Goal: Information Seeking & Learning: Find specific page/section

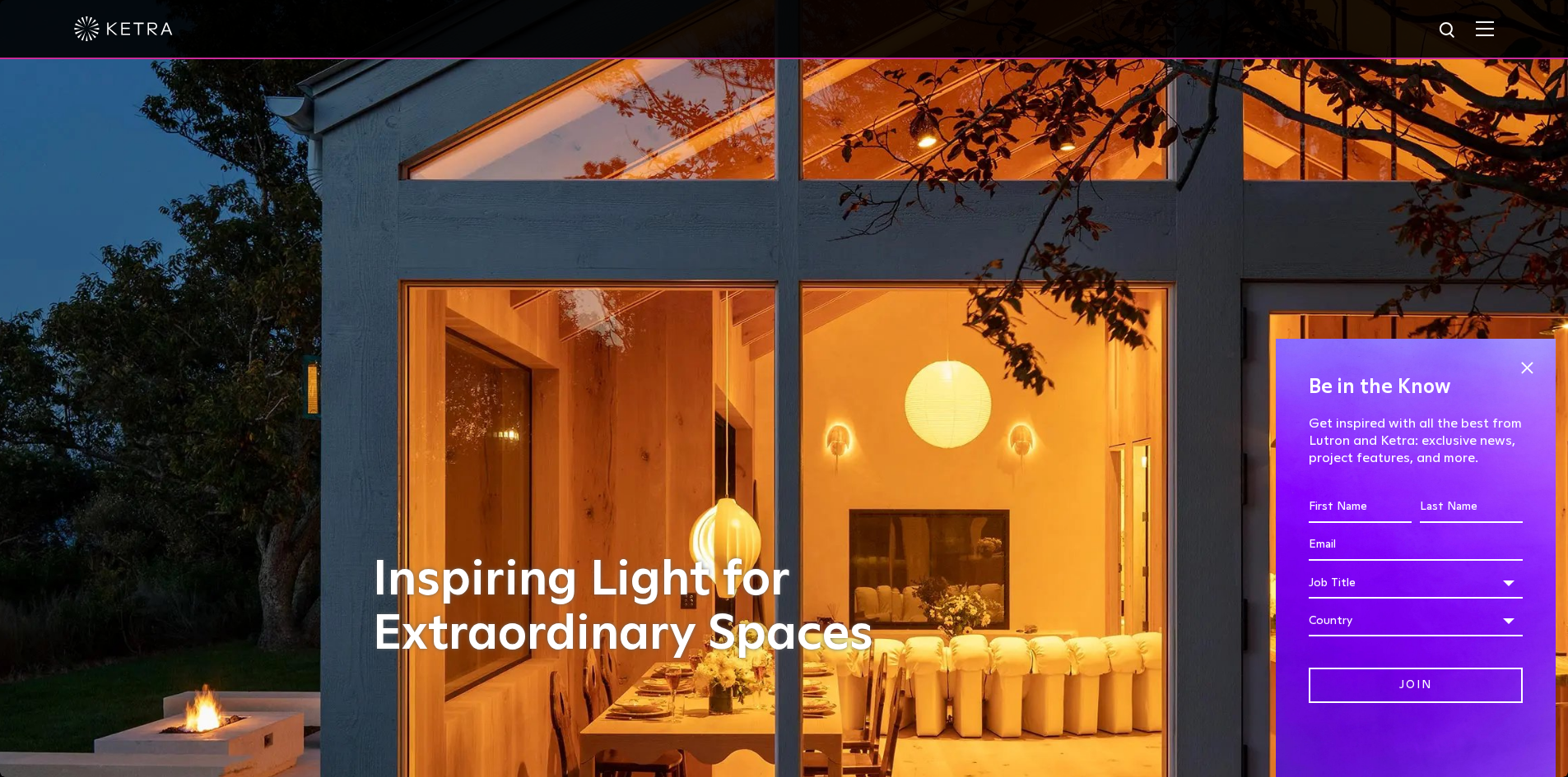
click at [1488, 30] on img at bounding box center [1484, 28] width 18 height 16
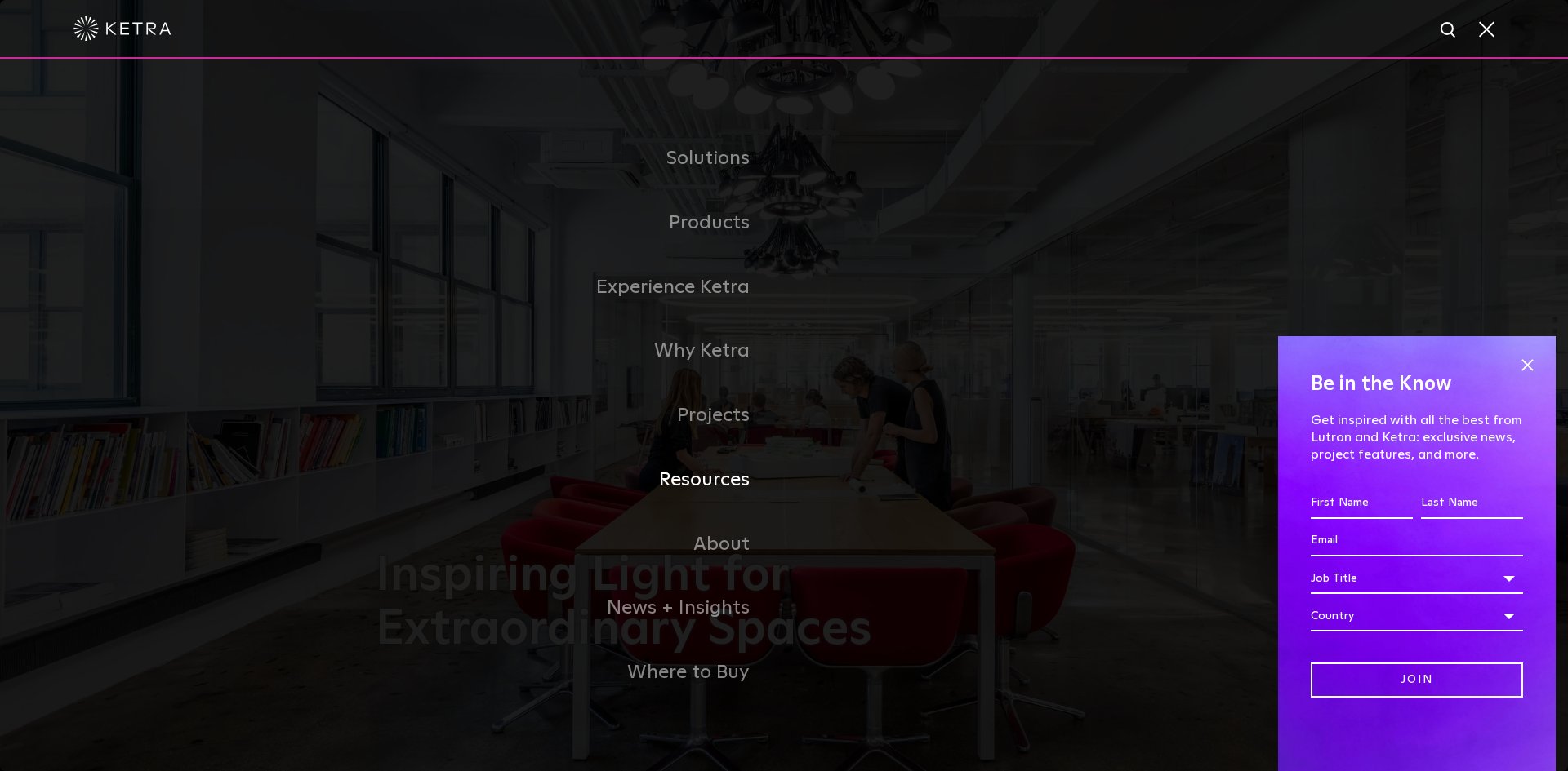
click at [735, 483] on link "Resources" at bounding box center [580, 480] width 409 height 64
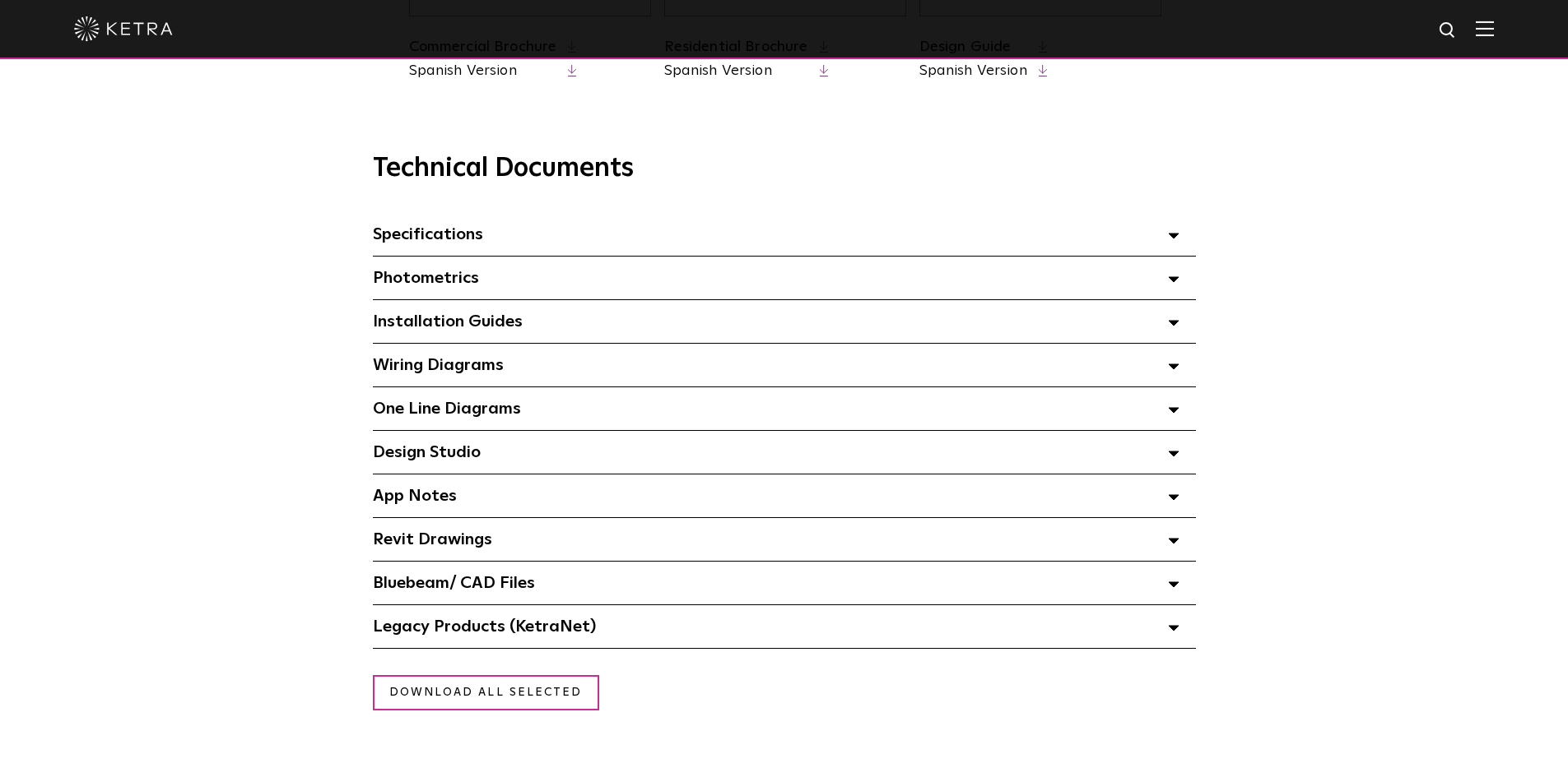
scroll to position [1151, 0]
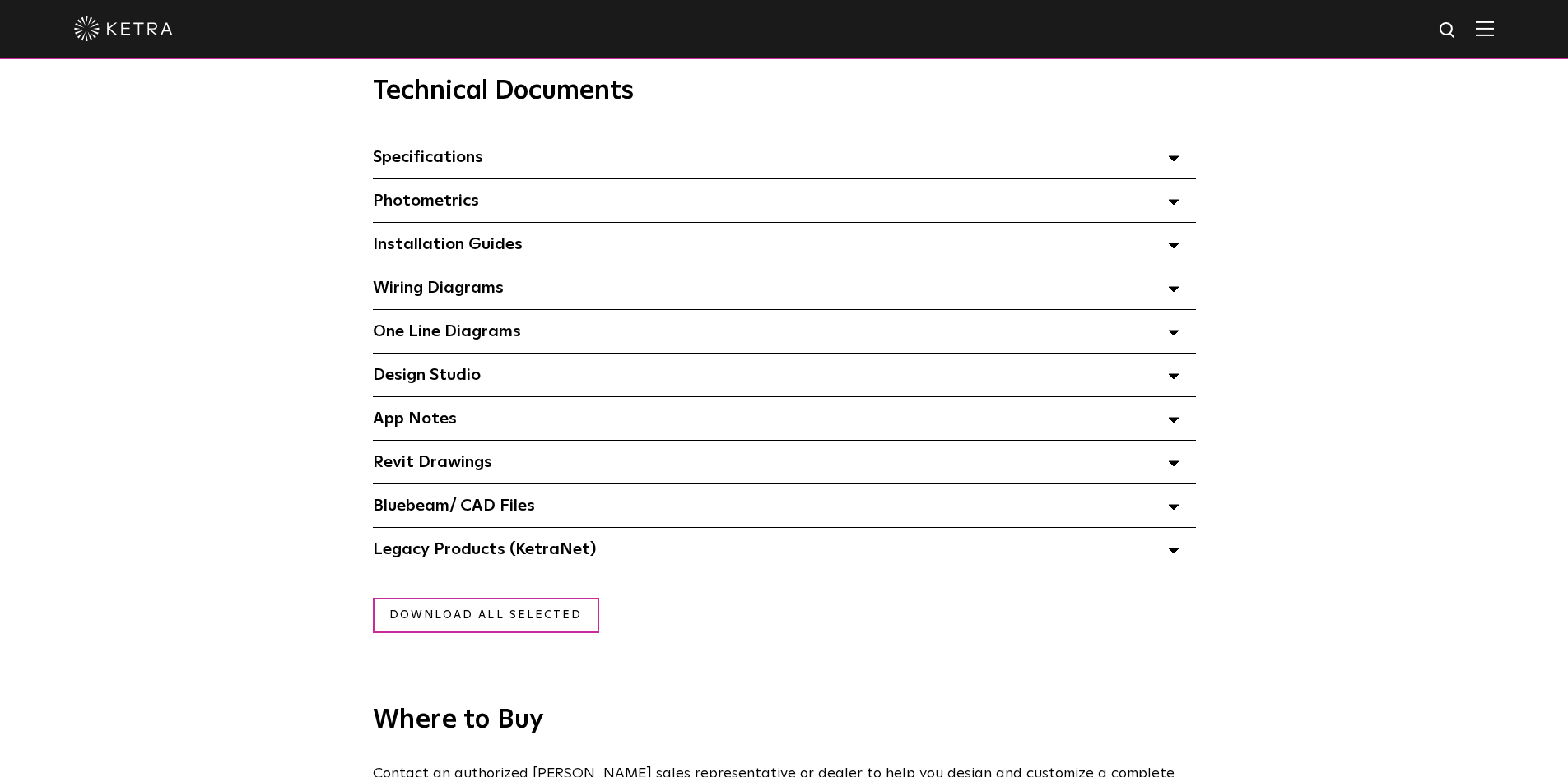
click at [496, 222] on div "Photometrics Select checkboxes to use the bulk download option below" at bounding box center [784, 201] width 823 height 43
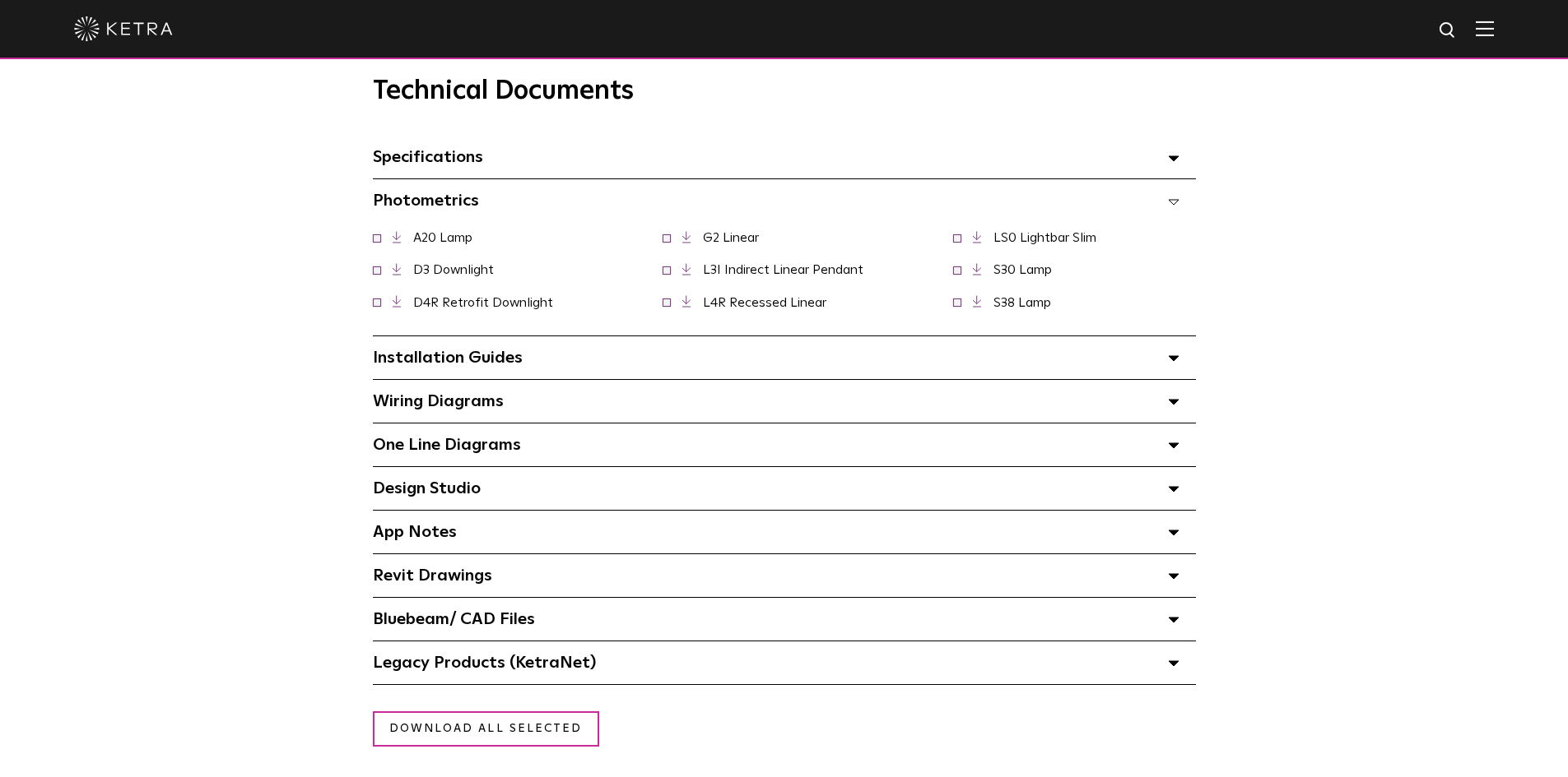
click at [501, 212] on div "Photometrics Select checkboxes to use the bulk download option below" at bounding box center [784, 201] width 823 height 43
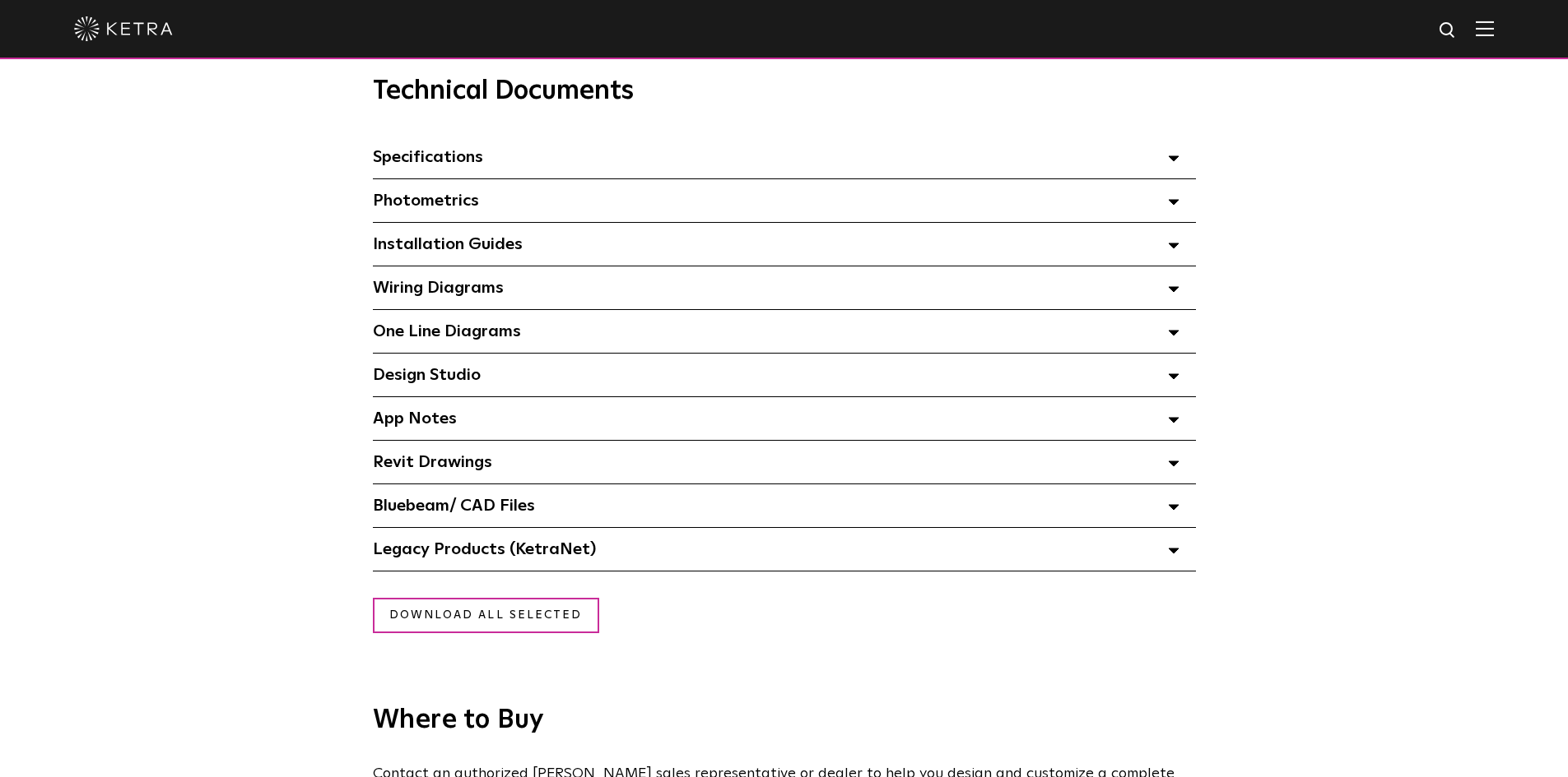
click at [442, 380] on span "Design Studio Select checkboxes to use the bulk download option below" at bounding box center [426, 375] width 108 height 17
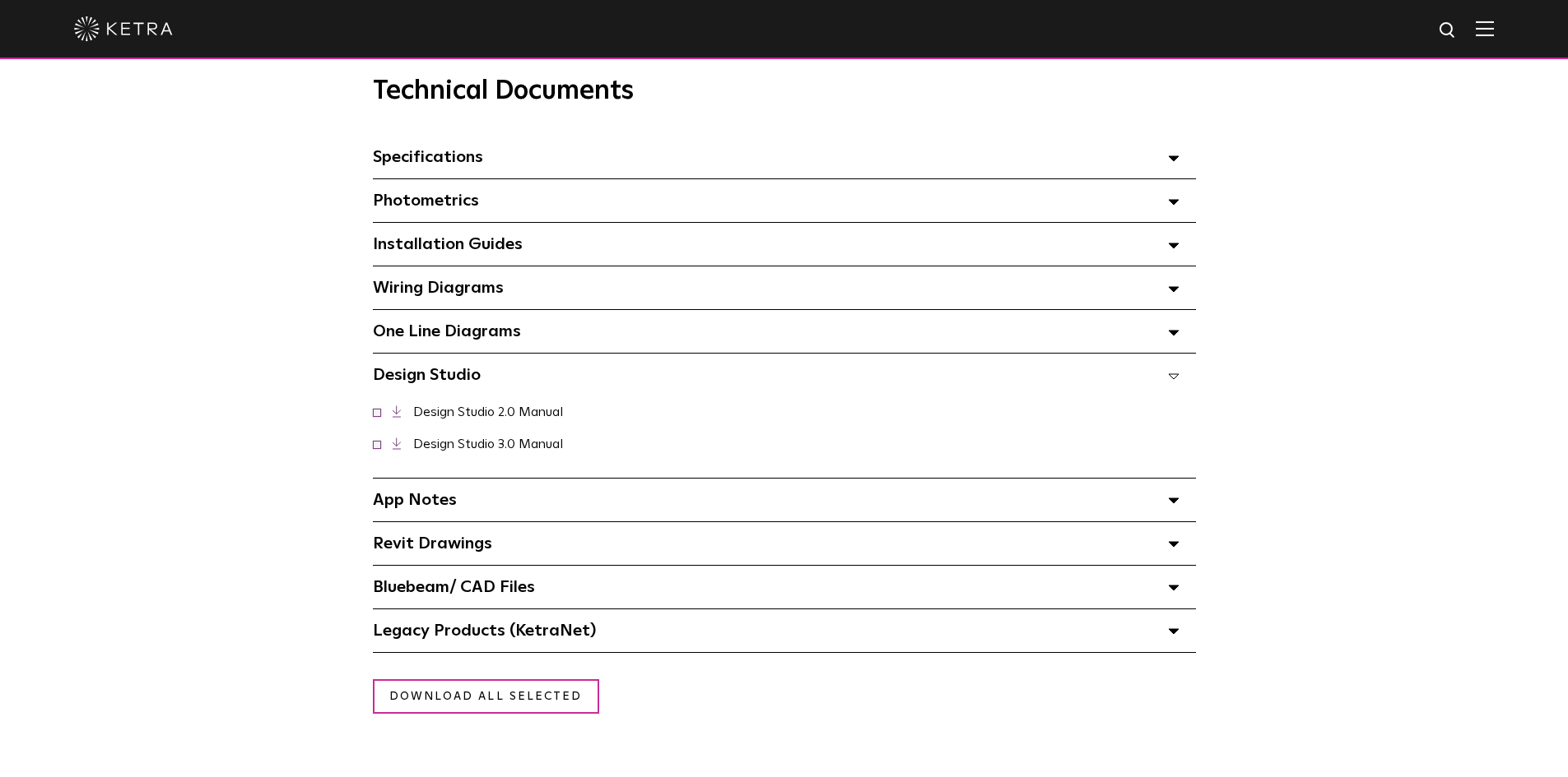
click at [442, 380] on span "Design Studio Select checkboxes to use the bulk download option below" at bounding box center [426, 375] width 108 height 17
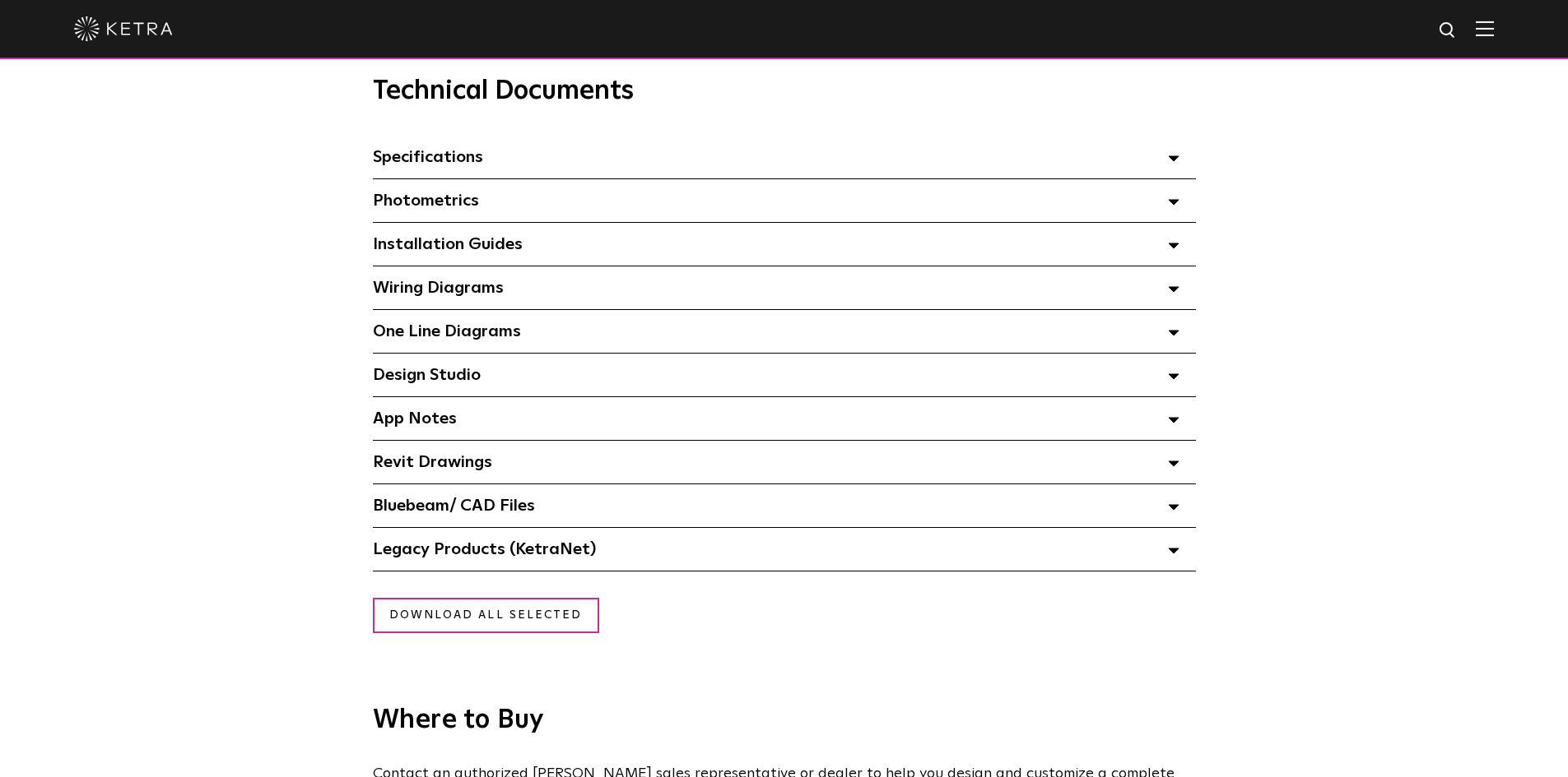
click at [430, 415] on span "App Notes Select checkboxes to use the bulk download option below" at bounding box center [414, 419] width 84 height 17
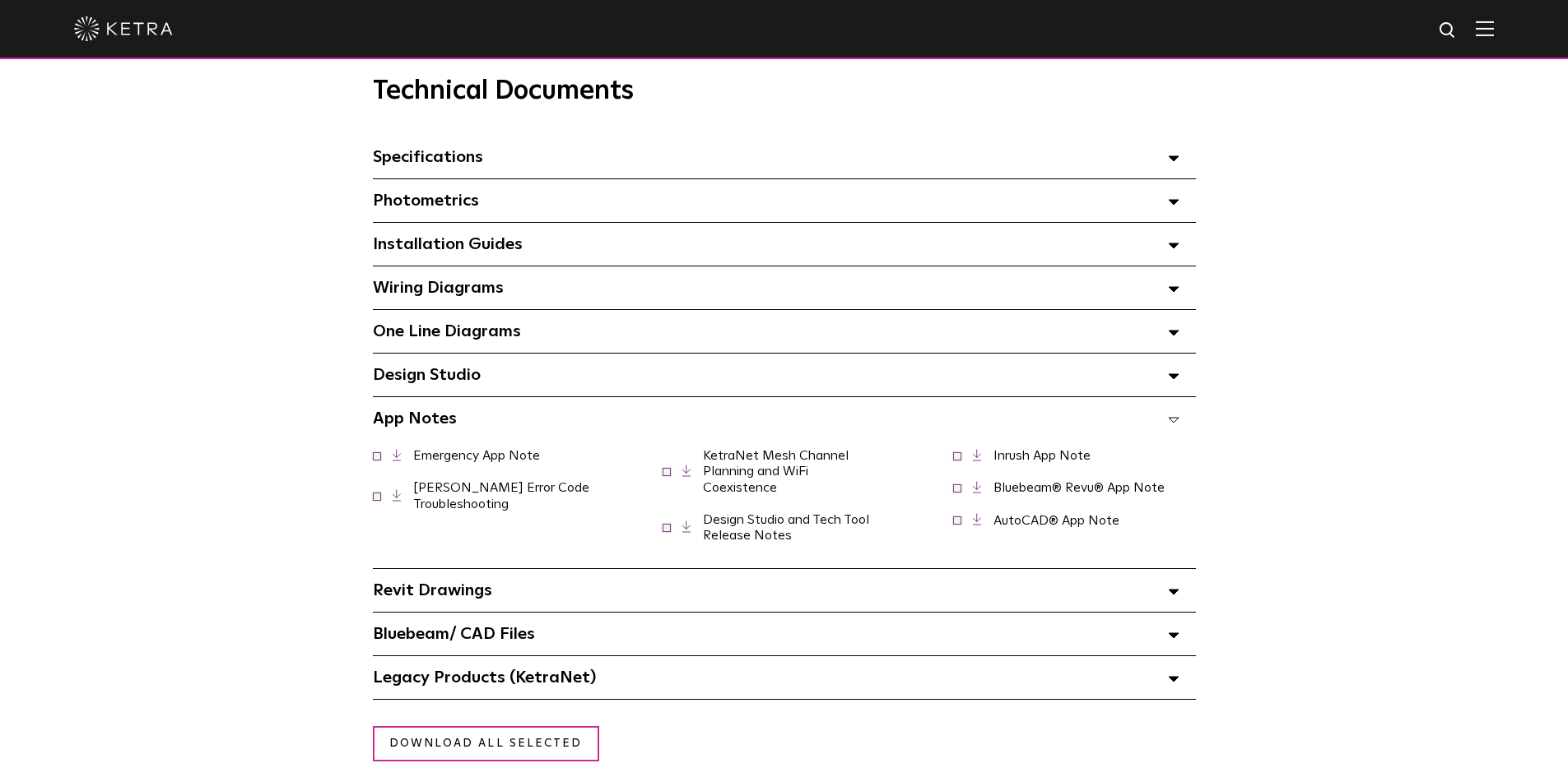
click at [432, 413] on span "App Notes Select checkboxes to use the bulk download option below" at bounding box center [414, 419] width 84 height 17
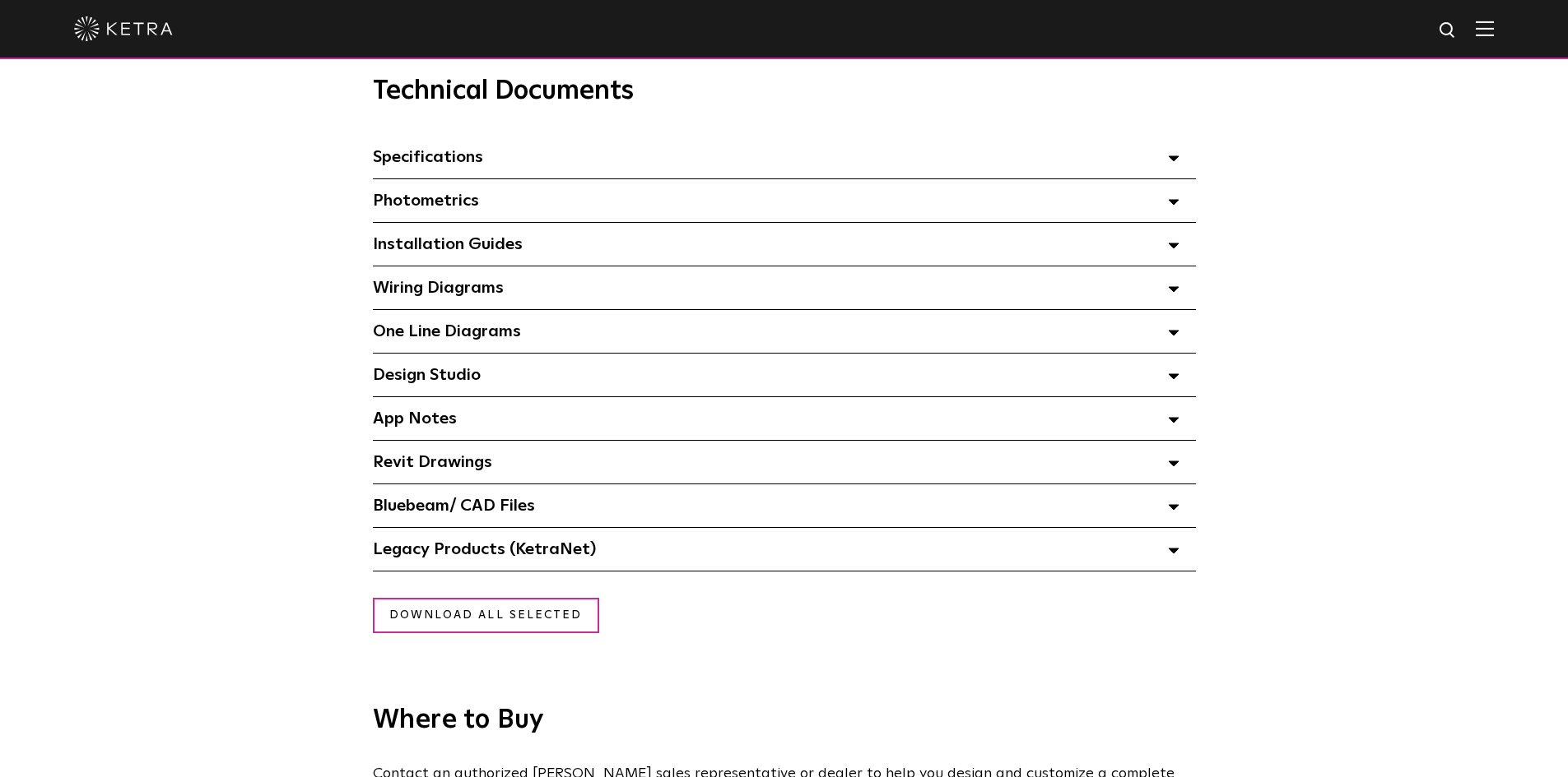
click at [415, 509] on span "Bluebeam/ CAD Files" at bounding box center [454, 506] width 162 height 17
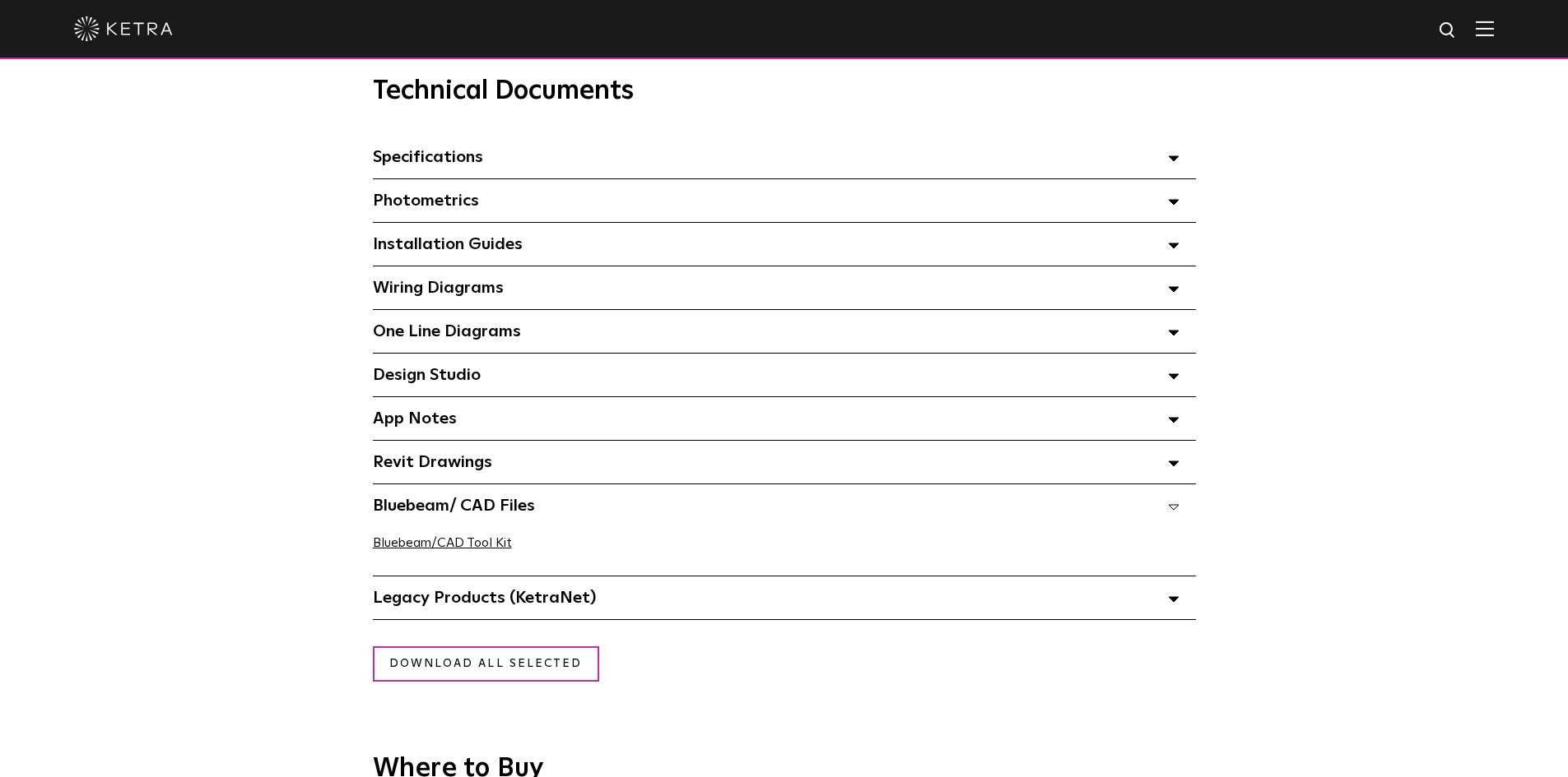
click at [415, 509] on span "Bluebeam/ CAD Files" at bounding box center [454, 506] width 162 height 17
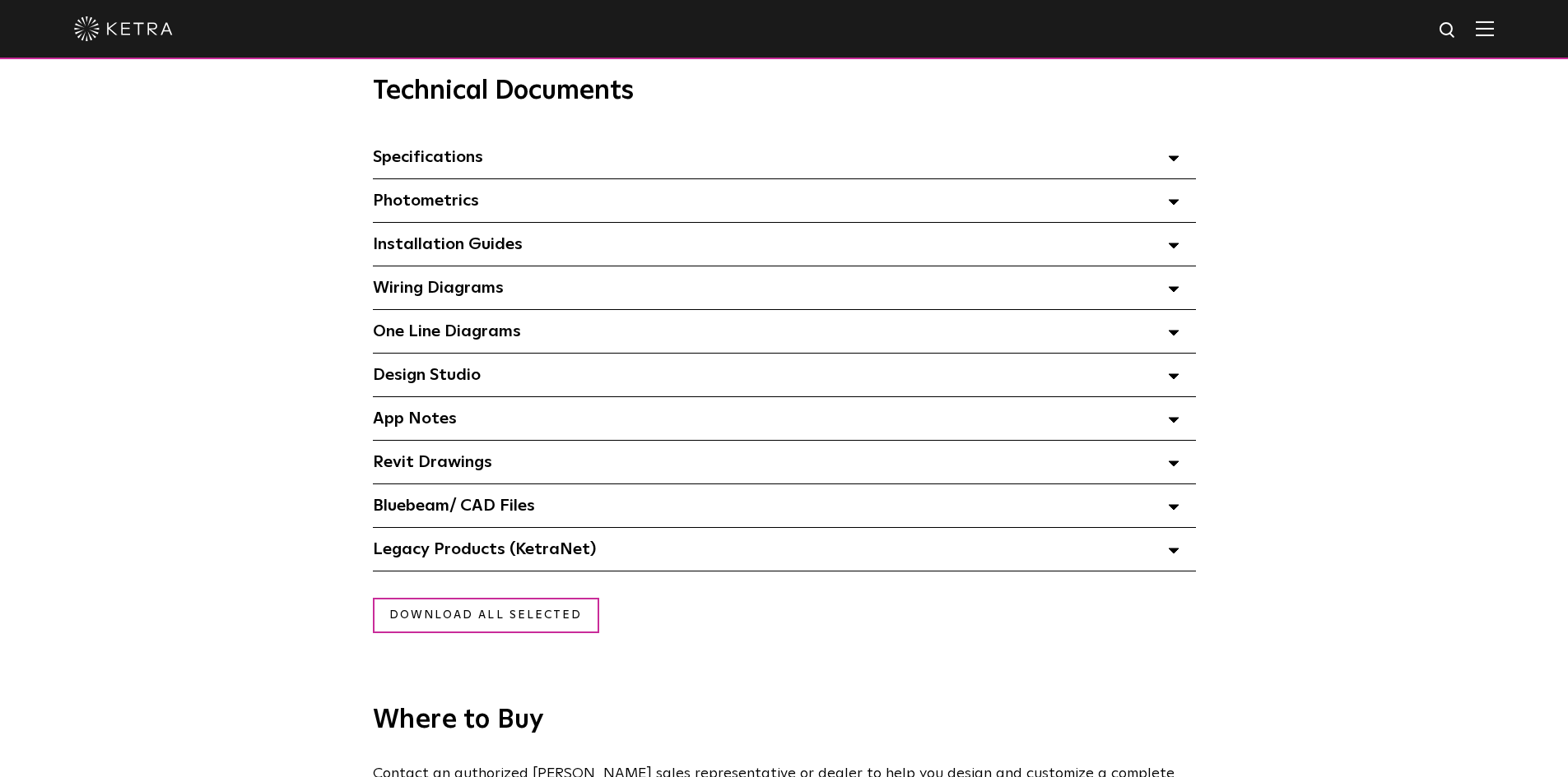
click at [415, 509] on span "Bluebeam/ CAD Files" at bounding box center [454, 506] width 162 height 17
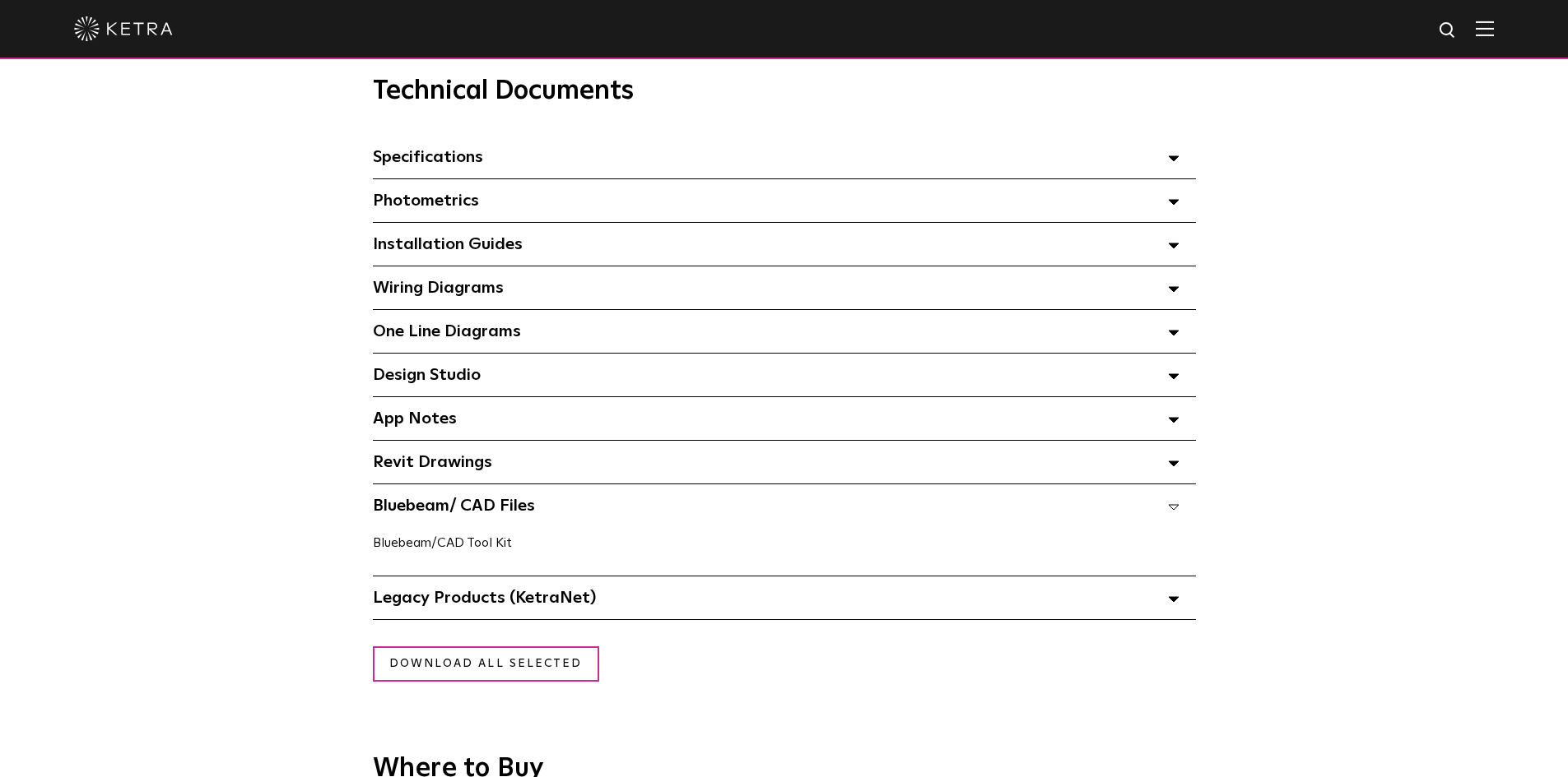
click at [403, 545] on link "Bluebeam/CAD Tool Kit" at bounding box center [442, 542] width 139 height 13
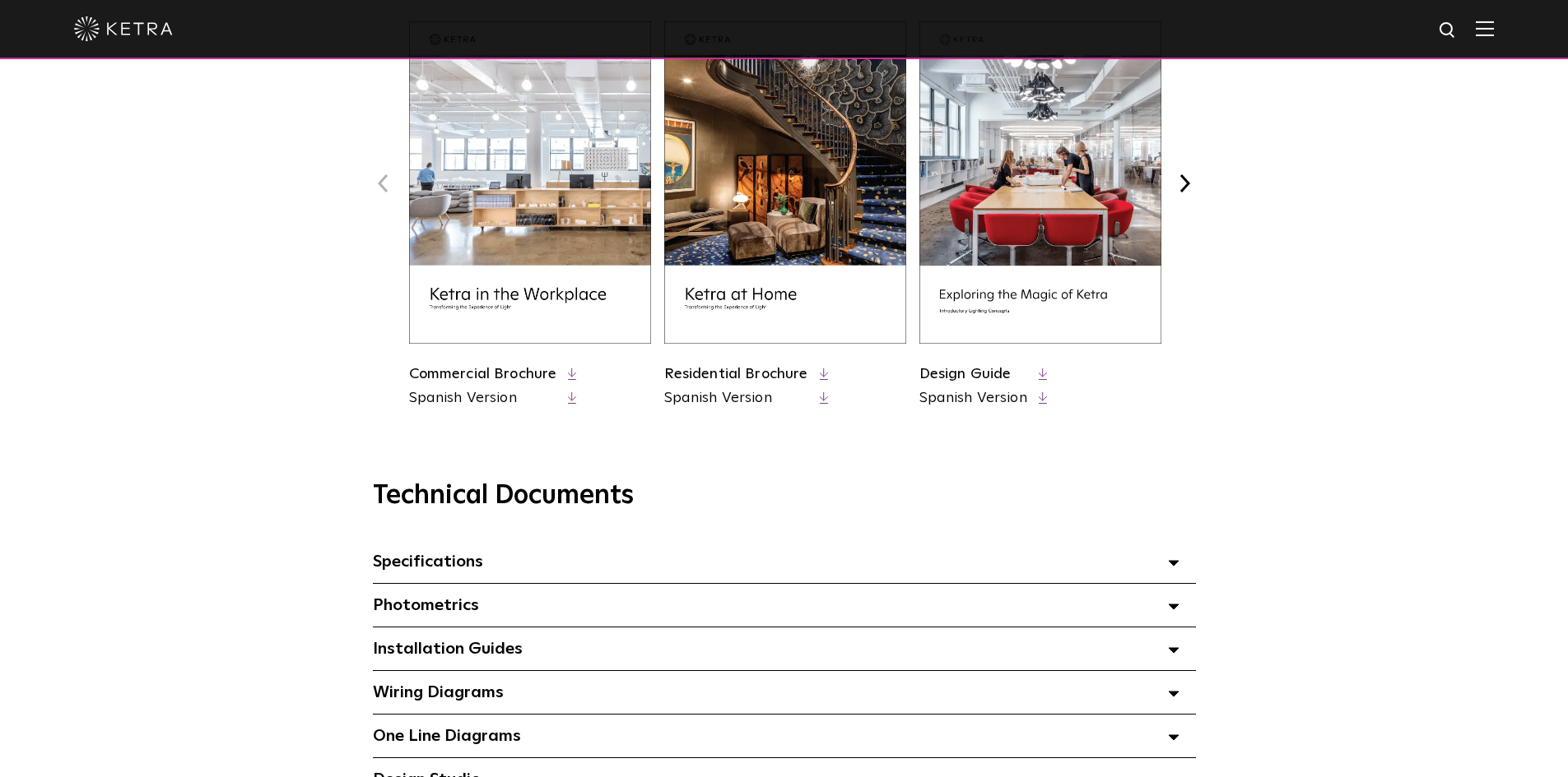
scroll to position [741, 0]
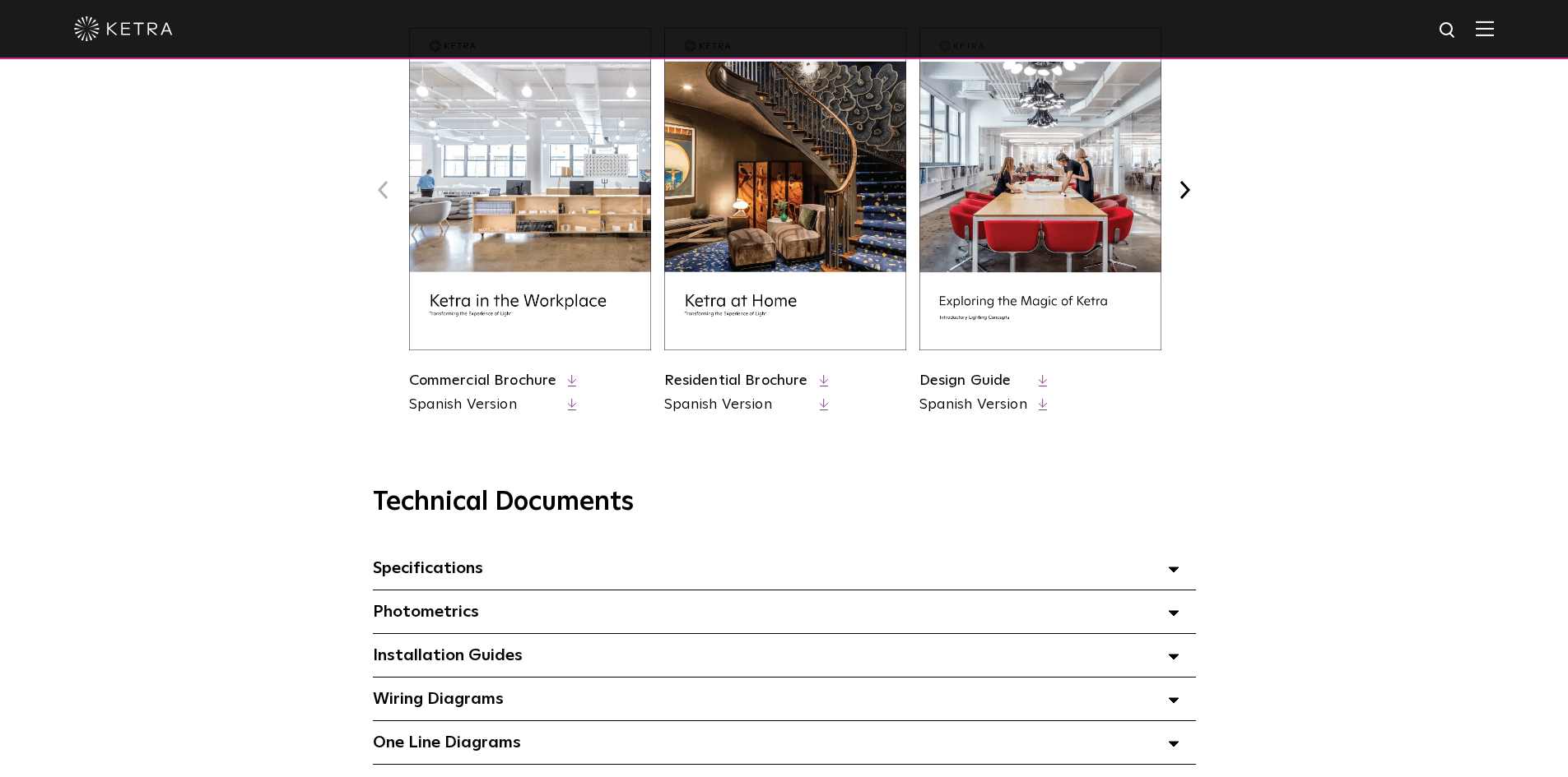
click at [512, 387] on link "Commercial Brochure" at bounding box center [483, 380] width 149 height 15
click at [1452, 32] on img at bounding box center [1448, 30] width 20 height 20
click at [1296, 28] on input "text" at bounding box center [1290, 31] width 211 height 37
type input "DAYLIGHTING"
click at [1395, 18] on button "Search" at bounding box center [1408, 30] width 25 height 25
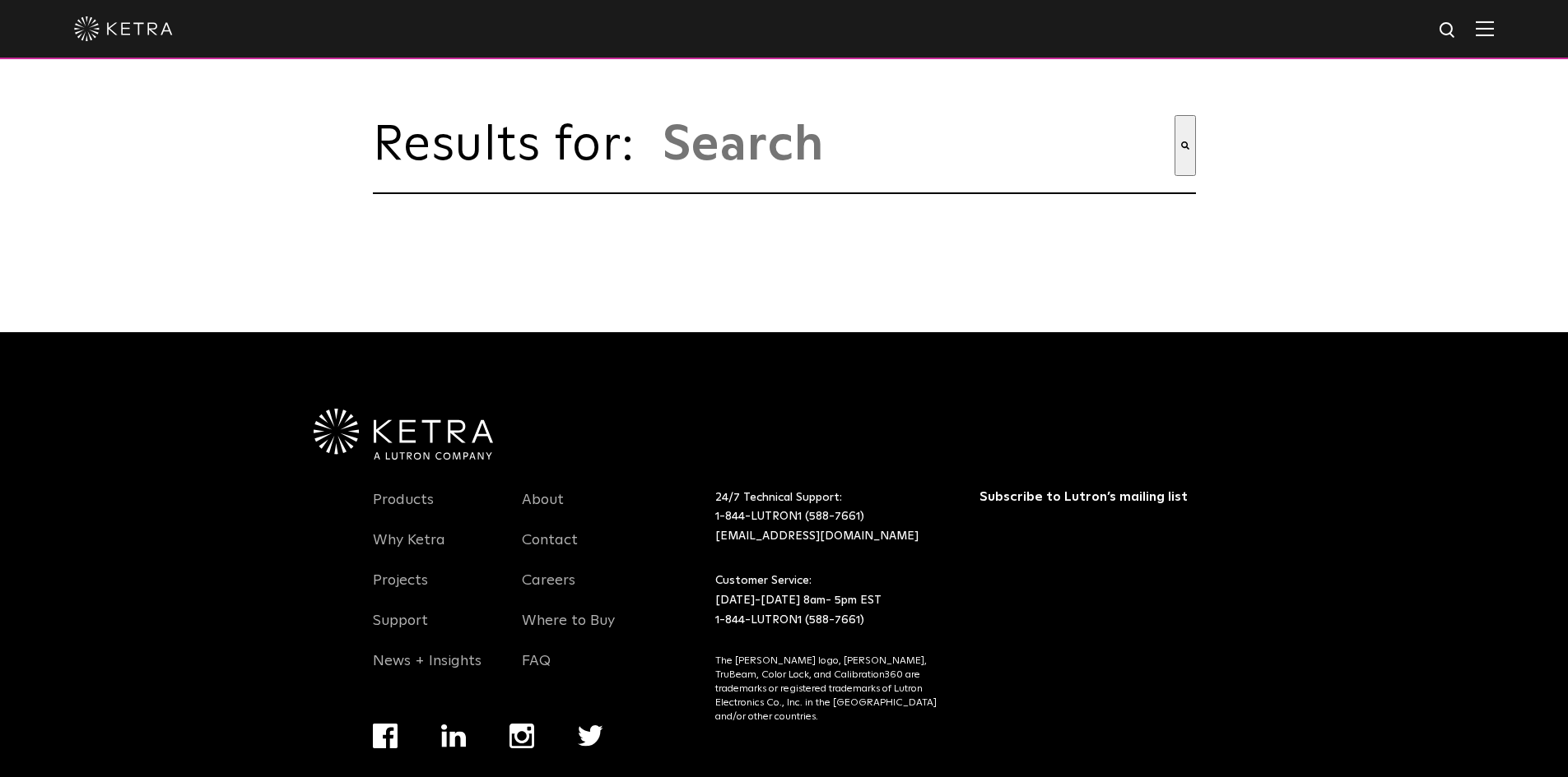
type input "daylighting"
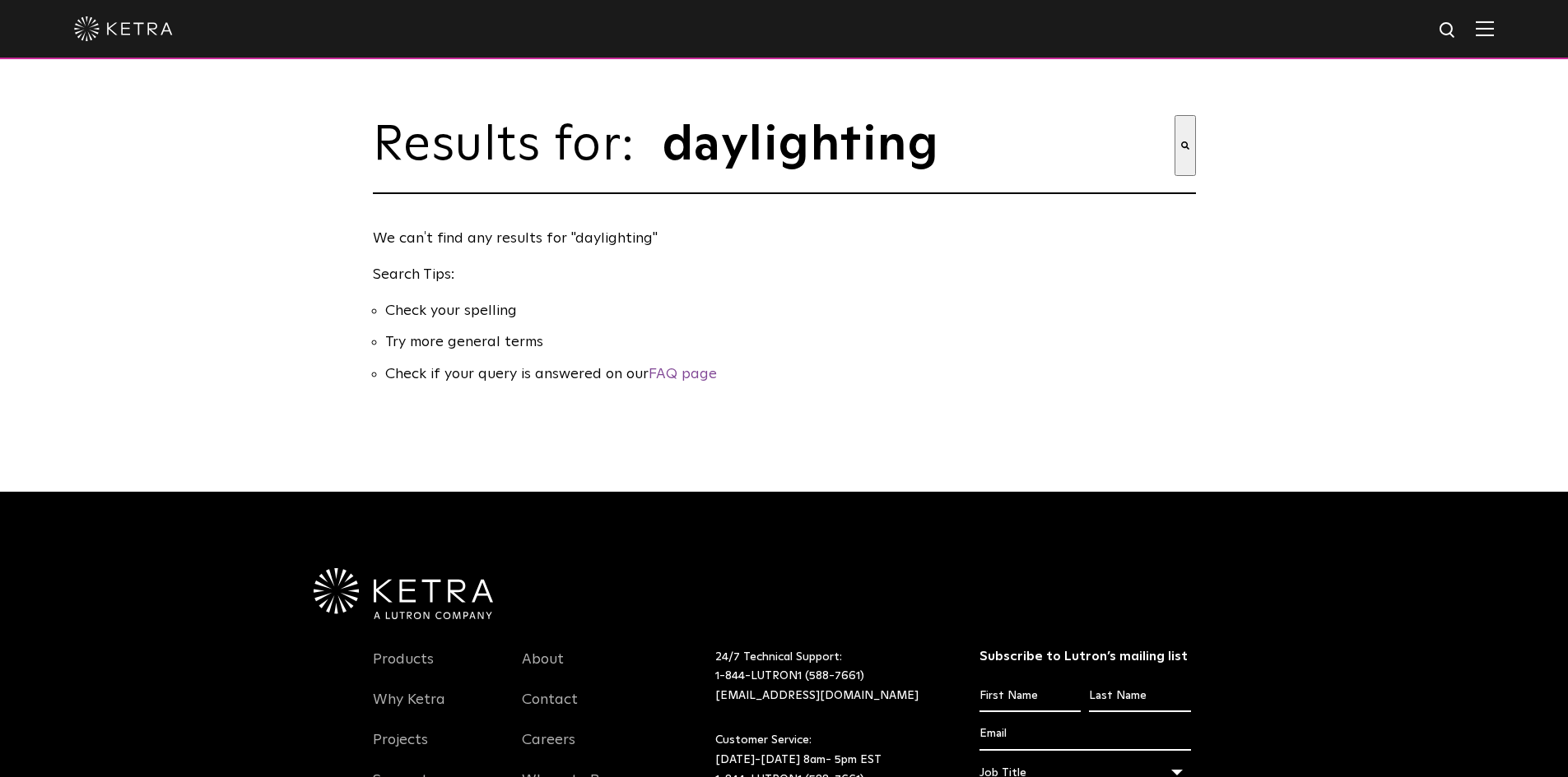
drag, startPoint x: 936, startPoint y: 157, endPoint x: 647, endPoint y: 144, distance: 289.3
click at [647, 144] on div "Results for: This is a search field with an auto-suggest feature attached. dayl…" at bounding box center [784, 155] width 823 height 79
type input "TITLE 24"
click at [1174, 116] on button "Search" at bounding box center [1185, 146] width 21 height 60
